Goal: Task Accomplishment & Management: Use online tool/utility

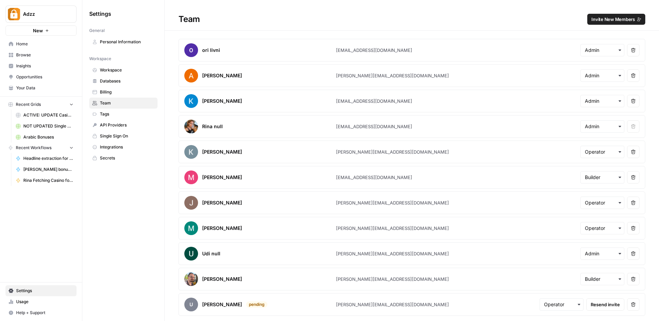
click at [22, 55] on span "Browse" at bounding box center [44, 55] width 57 height 6
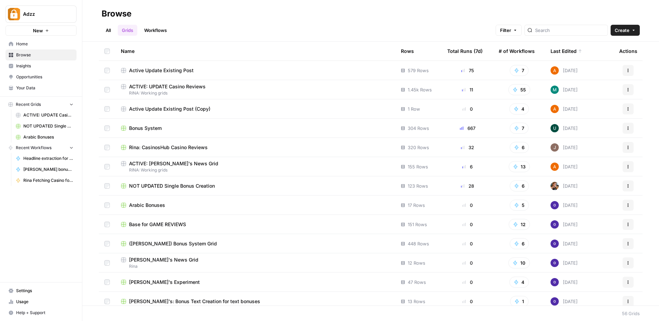
click at [201, 132] on td "Bonus System" at bounding box center [255, 127] width 280 height 19
click at [214, 131] on div "Bonus System" at bounding box center [255, 128] width 269 height 7
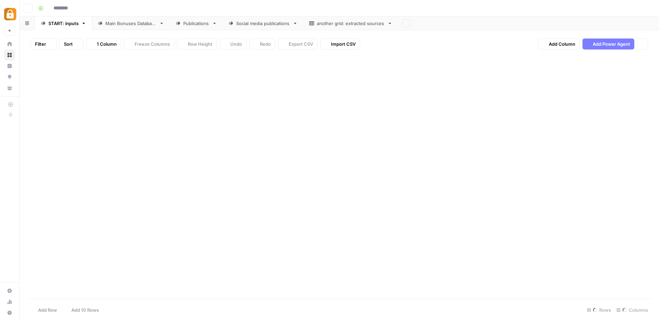
type input "**********"
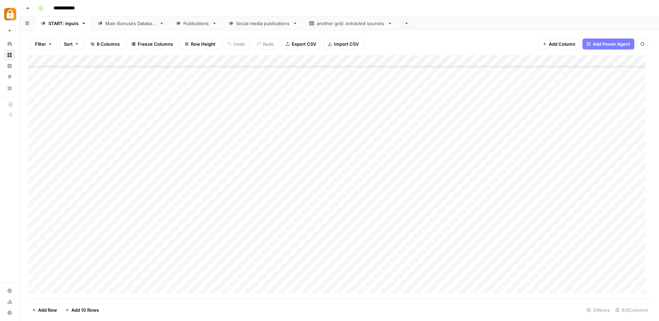
scroll to position [135, 0]
click at [215, 253] on div "Add Column" at bounding box center [339, 177] width 623 height 244
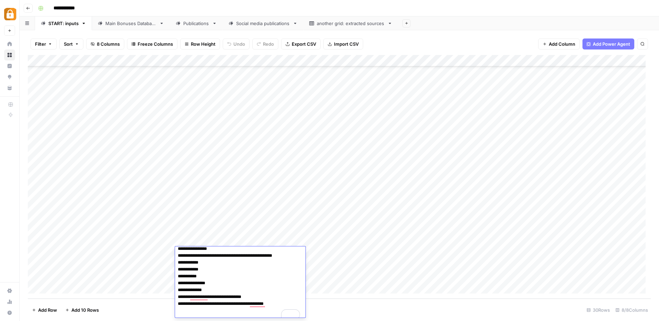
scroll to position [23, 0]
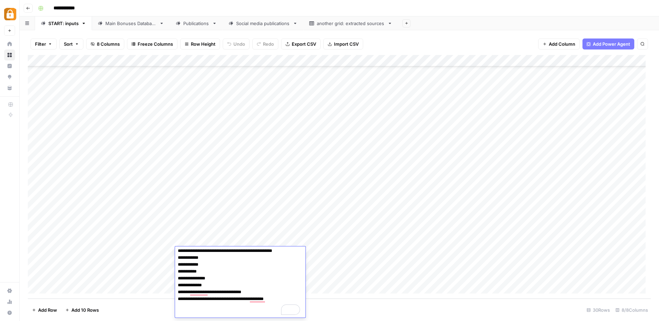
click at [121, 23] on div "Main Bonuses Database" at bounding box center [130, 23] width 51 height 7
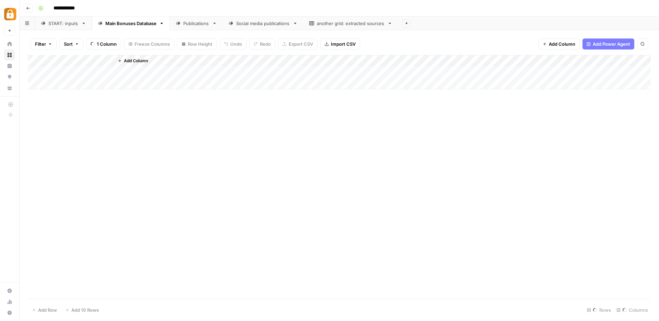
click at [121, 23] on div "Main Bonuses Database" at bounding box center [130, 23] width 51 height 7
click at [189, 262] on div "Add Column" at bounding box center [339, 177] width 623 height 244
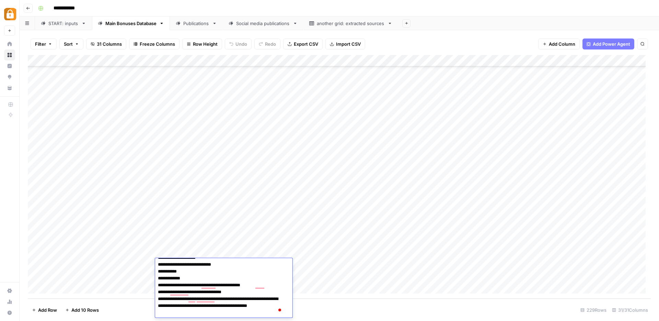
scroll to position [42, 0]
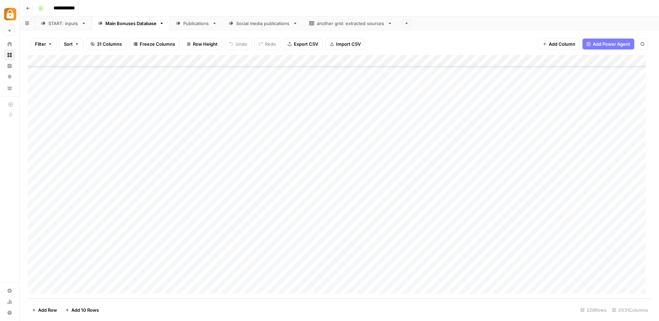
click at [316, 265] on div "Add Column" at bounding box center [339, 177] width 623 height 244
click at [229, 275] on div "Add Column" at bounding box center [339, 177] width 623 height 244
click at [338, 268] on div "Add Column" at bounding box center [339, 177] width 623 height 244
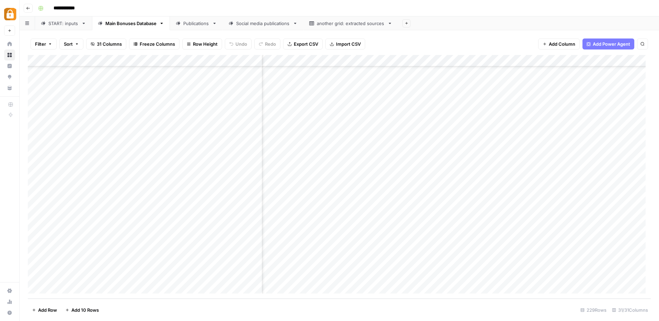
click at [234, 264] on div "Add Column" at bounding box center [339, 177] width 623 height 244
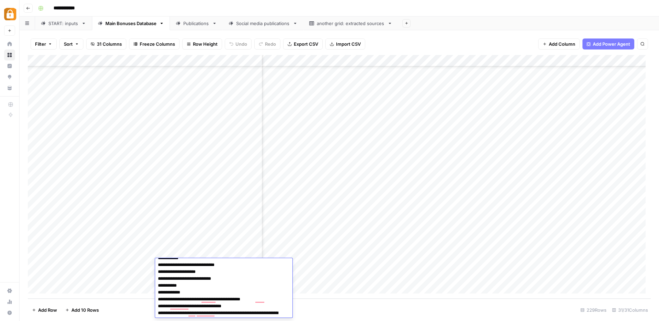
scroll to position [0, 0]
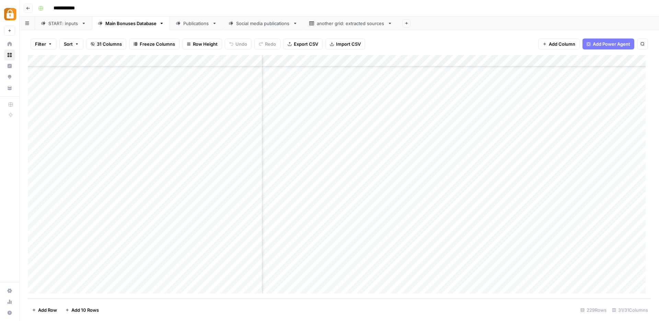
click at [135, 277] on div "Add Column" at bounding box center [339, 177] width 623 height 244
click at [184, 275] on div "Add Column" at bounding box center [339, 177] width 623 height 244
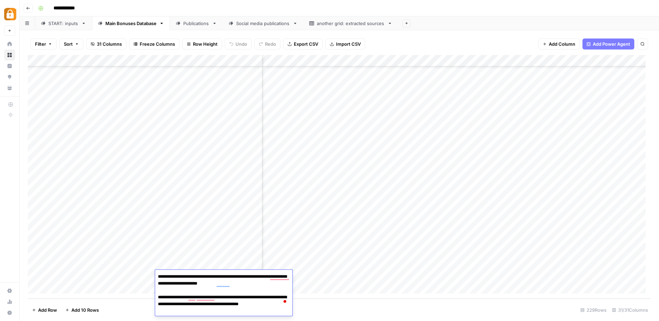
scroll to position [2458, 675]
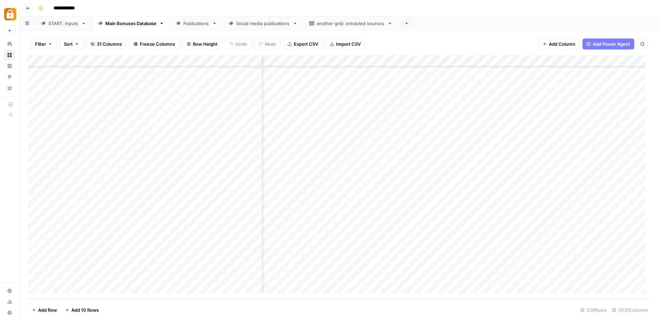
click at [61, 26] on div "START: inputs" at bounding box center [63, 23] width 30 height 7
click at [226, 261] on div "Add Column" at bounding box center [339, 177] width 623 height 244
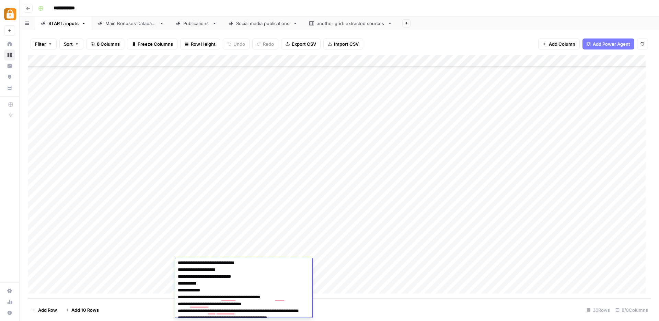
scroll to position [20, 0]
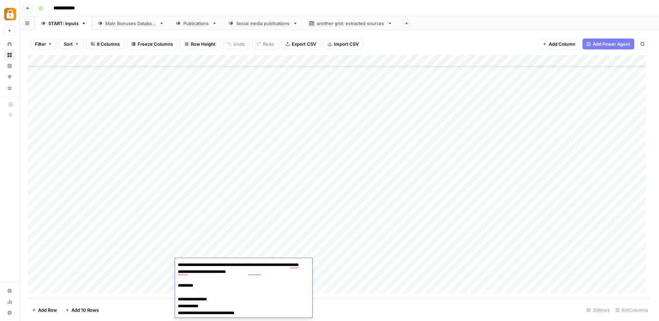
click at [325, 239] on div "Add Column" at bounding box center [339, 177] width 623 height 244
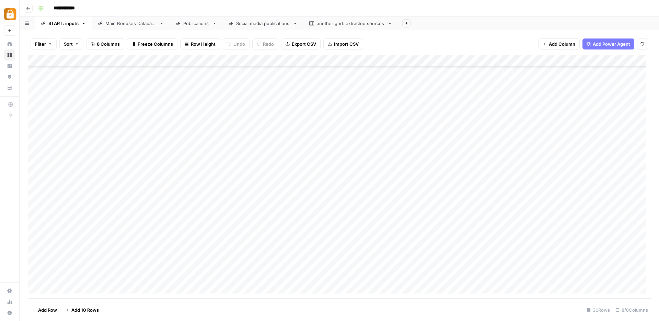
click at [225, 263] on div "Add Column" at bounding box center [339, 177] width 623 height 244
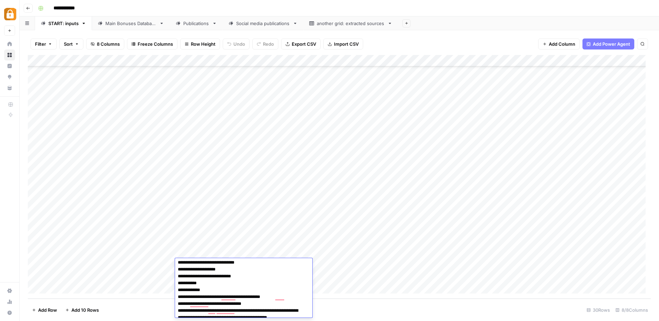
scroll to position [62, 0]
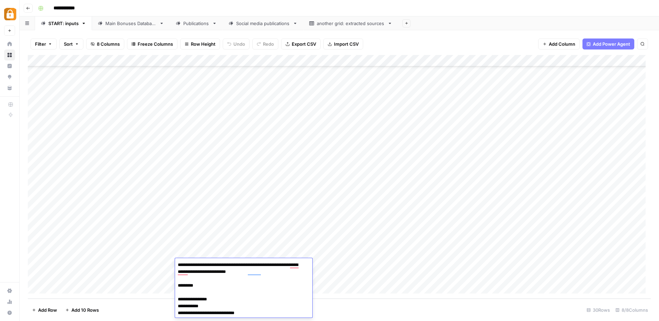
click at [193, 274] on textarea "**********" at bounding box center [241, 320] width 132 height 120
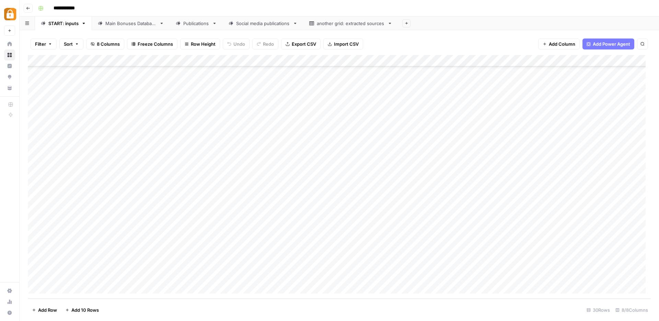
click at [331, 253] on div "Add Column" at bounding box center [339, 177] width 623 height 244
click at [200, 251] on div "Add Column" at bounding box center [339, 177] width 623 height 244
